Goal: Find specific page/section: Find specific page/section

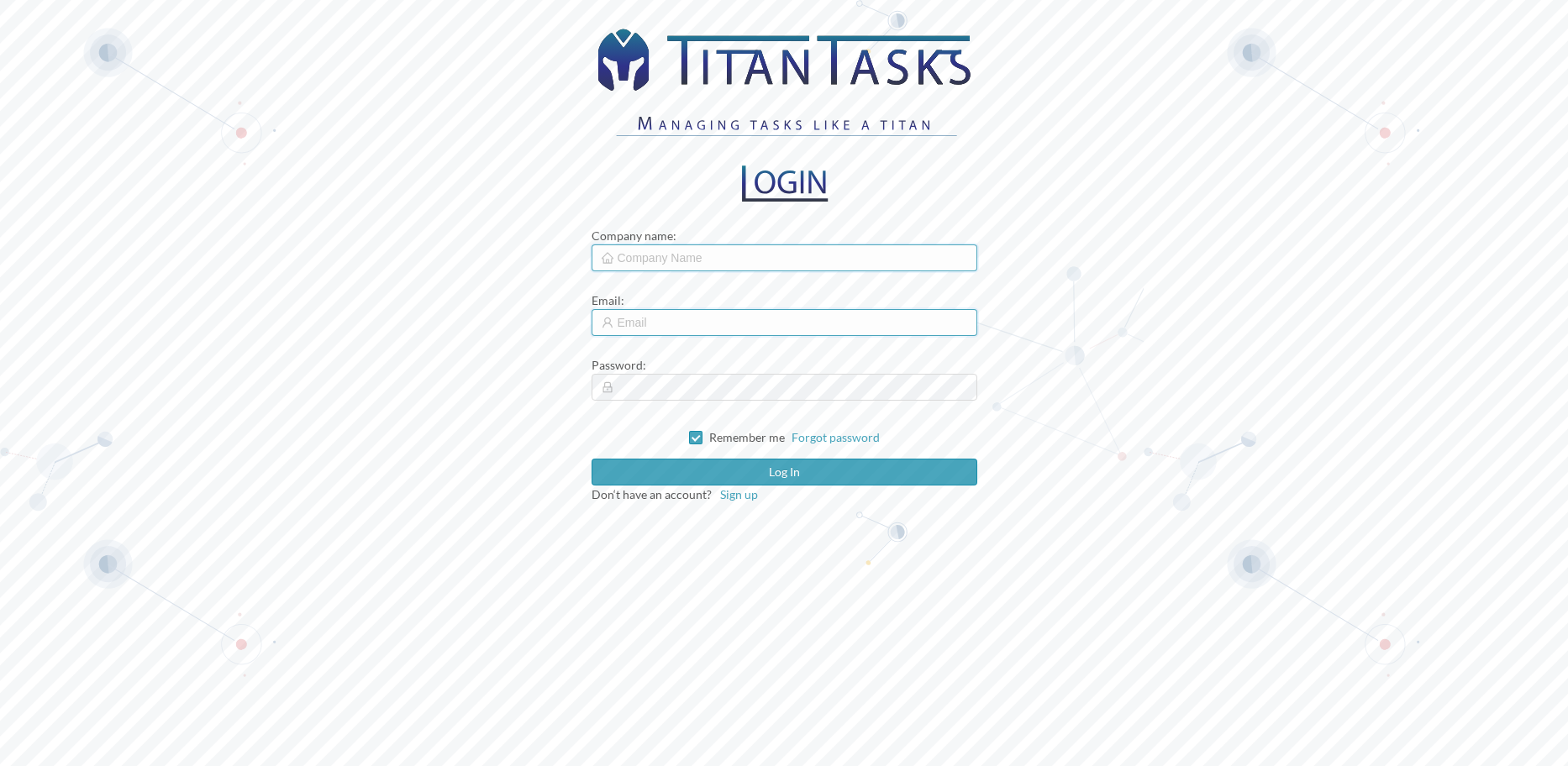
type input "[PERSON_NAME][EMAIL_ADDRESS][PERSON_NAME][DOMAIN_NAME]"
click at [668, 260] on input "text" at bounding box center [784, 258] width 386 height 27
type input "cmc"
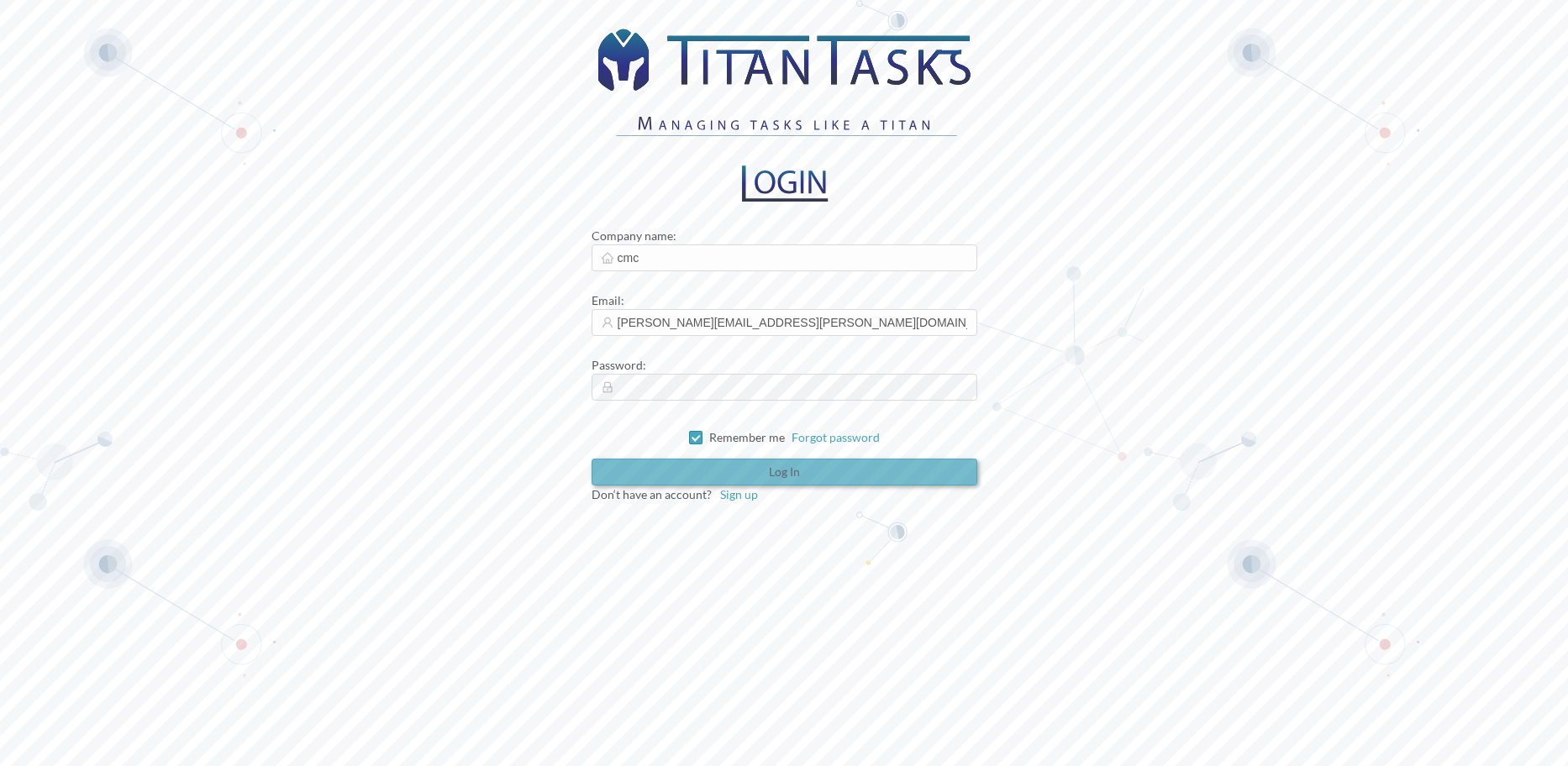
click at [787, 473] on button "Log in" at bounding box center [784, 471] width 386 height 27
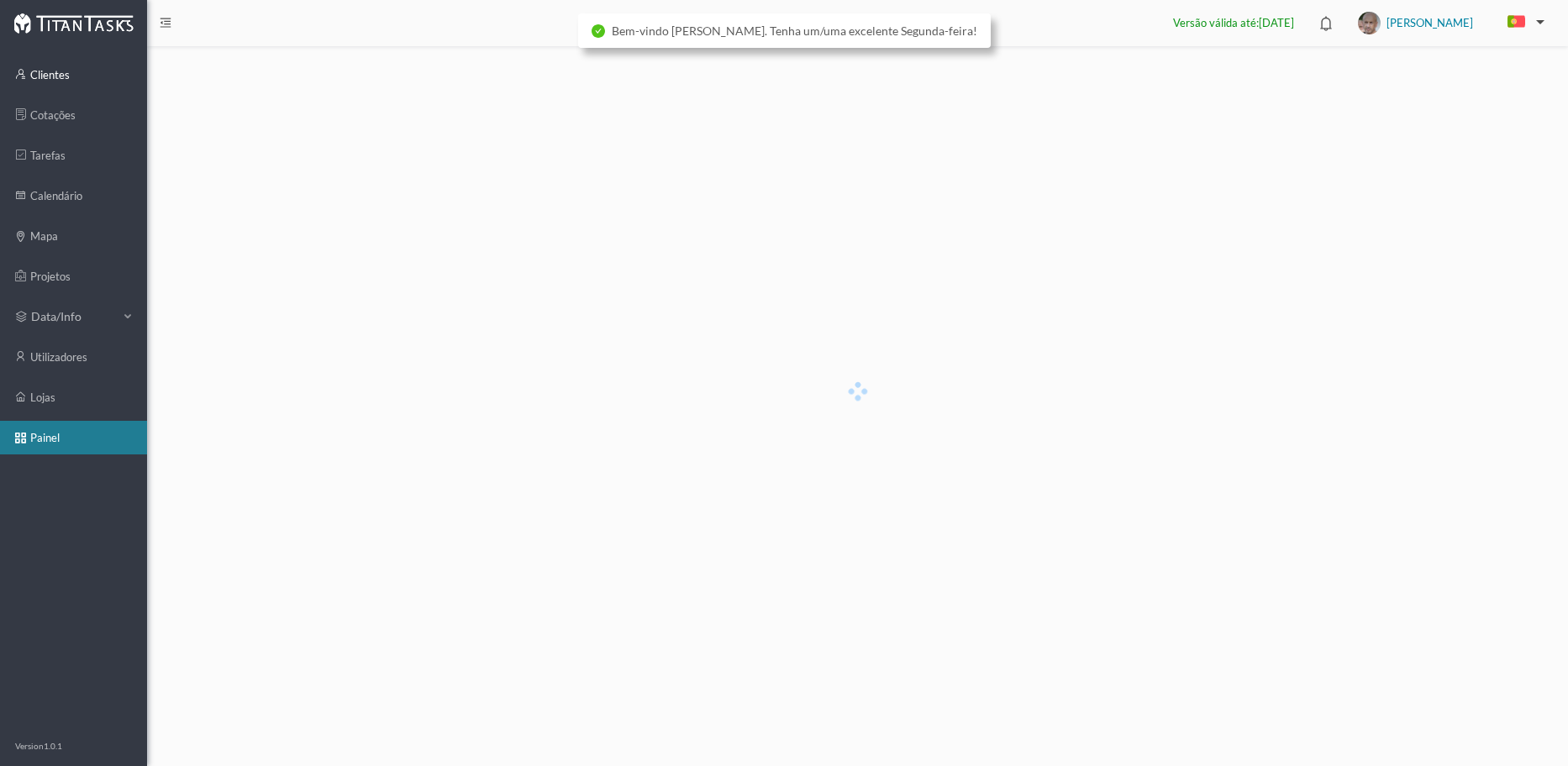
click at [64, 72] on link "clientes" at bounding box center [74, 75] width 147 height 33
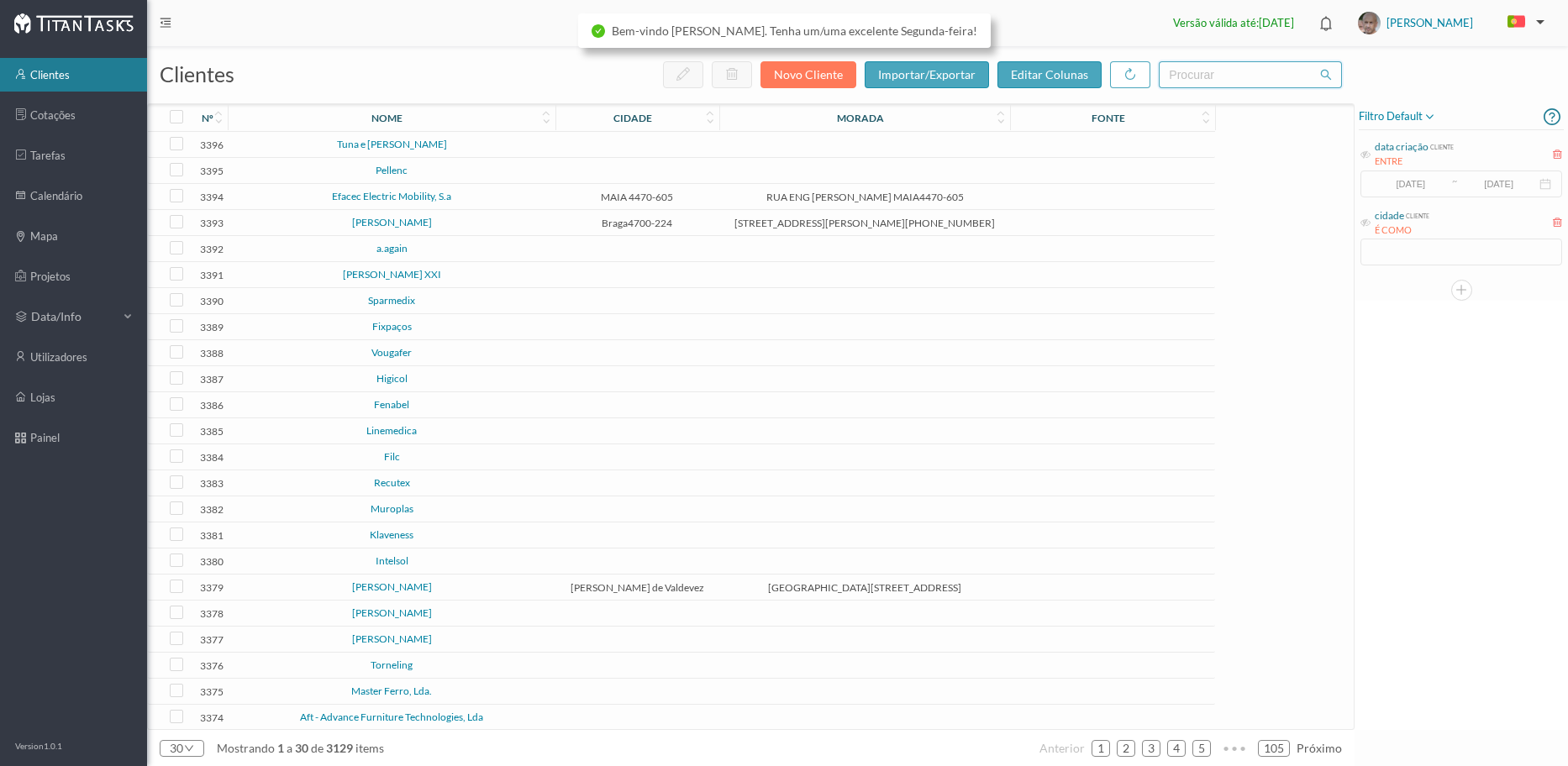
click at [1202, 71] on input "text" at bounding box center [1249, 75] width 183 height 27
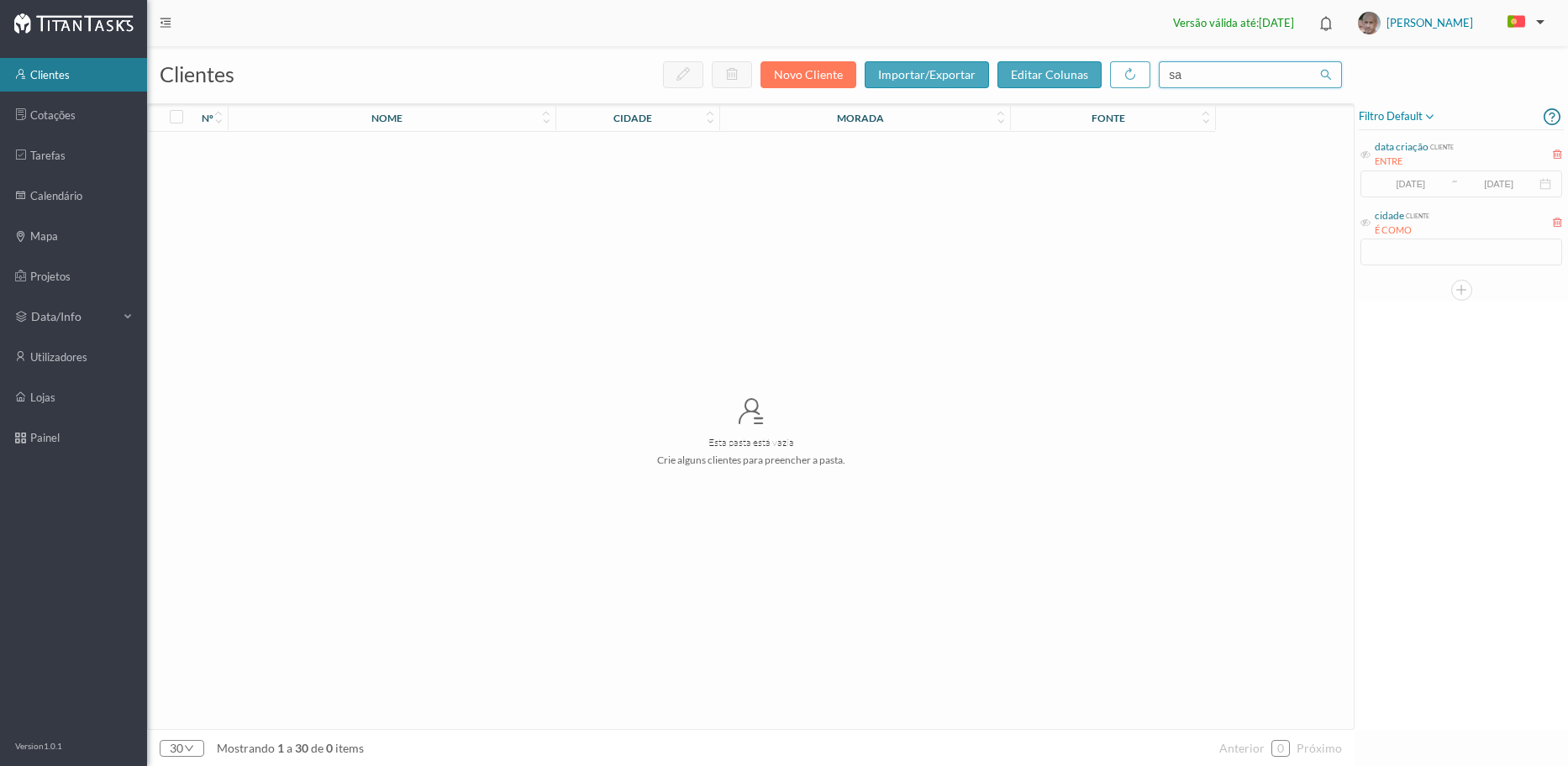
type input "s"
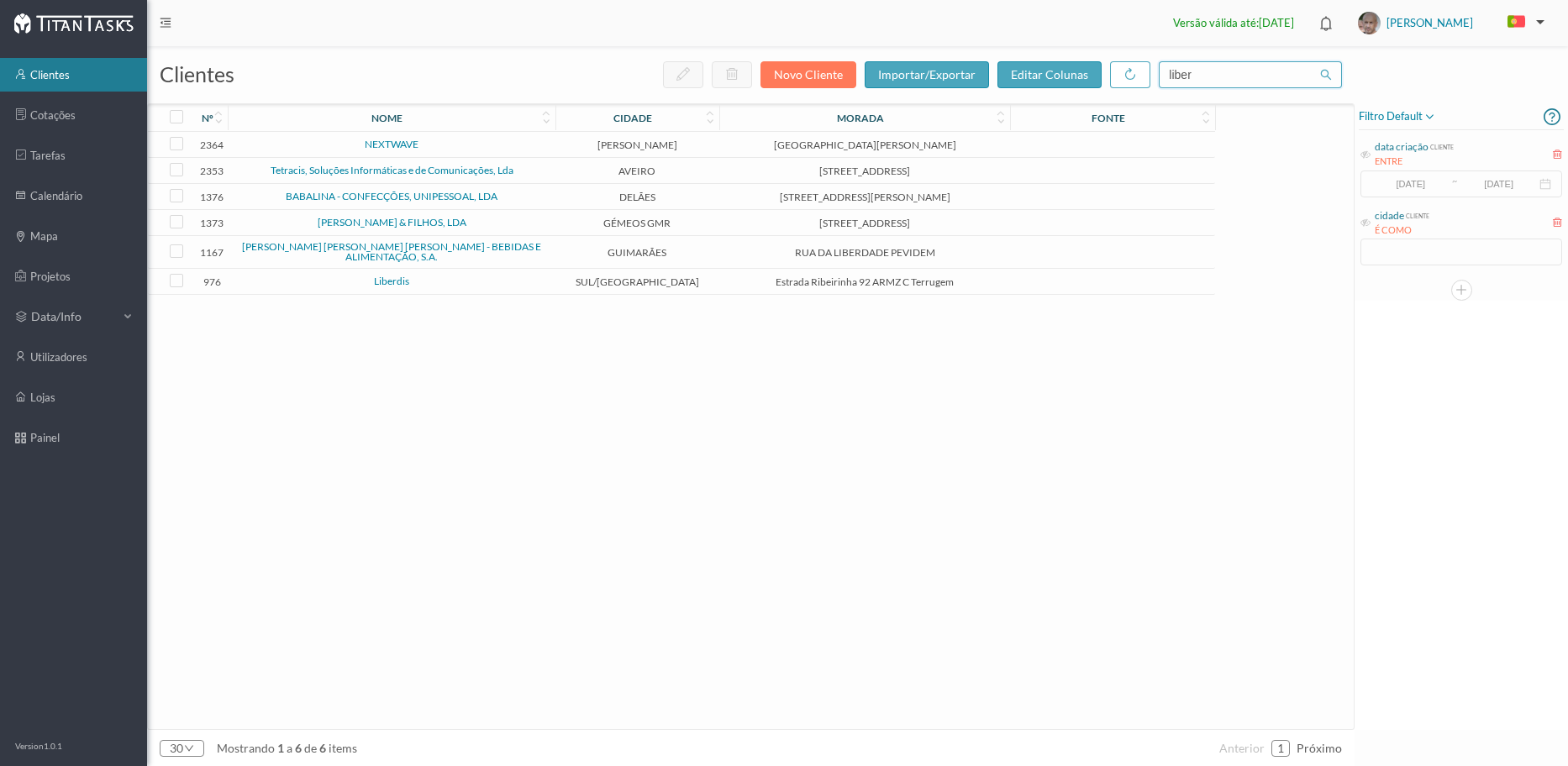
type input "liber"
